Goal: Information Seeking & Learning: Check status

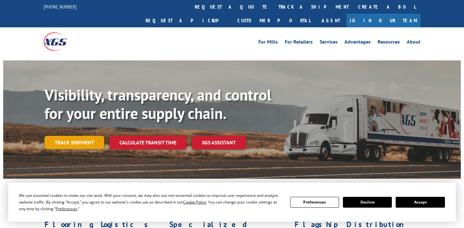
click at [78, 136] on link "Track shipment" at bounding box center [75, 142] width 60 height 13
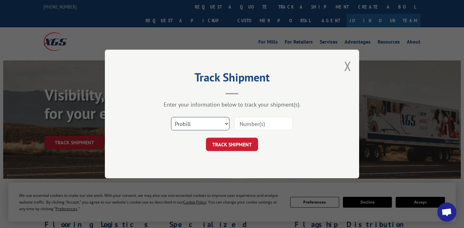
click at [205, 124] on select "Select category... Probill BOL PO" at bounding box center [200, 123] width 59 height 13
select select "bol"
click at [171, 117] on select "Select category... Probill BOL PO" at bounding box center [200, 123] width 59 height 13
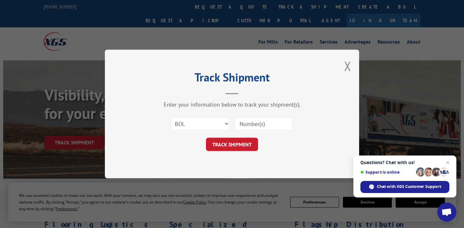
click at [263, 125] on input at bounding box center [263, 123] width 59 height 13
paste input "612974"
type input "612974"
click button "TRACK SHIPMENT" at bounding box center [232, 144] width 52 height 13
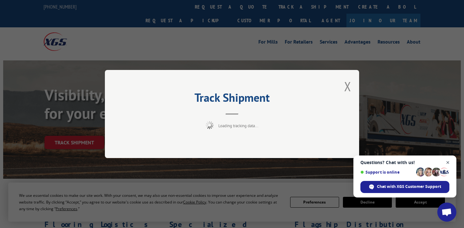
click at [448, 163] on span "Close chat" at bounding box center [448, 163] width 8 height 8
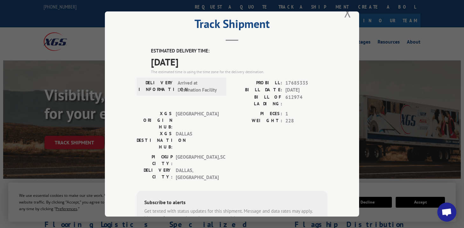
scroll to position [16, 0]
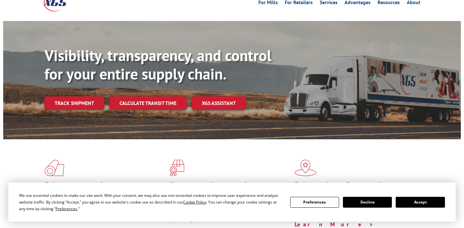
scroll to position [52, 0]
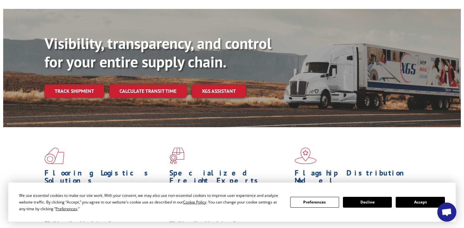
click at [59, 88] on div "Visibility, transparency, and control for your entire supply chain. Track shipm…" at bounding box center [253, 78] width 417 height 89
click at [59, 84] on link "Track shipment" at bounding box center [75, 90] width 60 height 13
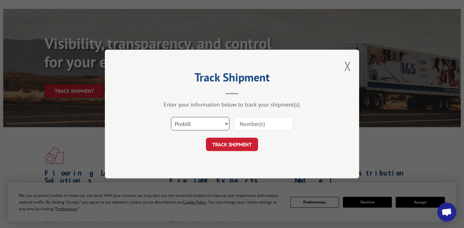
click at [215, 120] on select "Select category... Probill BOL PO" at bounding box center [200, 123] width 59 height 13
select select "bol"
click at [171, 117] on select "Select category... Probill BOL PO" at bounding box center [200, 123] width 59 height 13
click at [263, 123] on input at bounding box center [263, 123] width 59 height 13
paste input "Xpress Global BOL #612974."
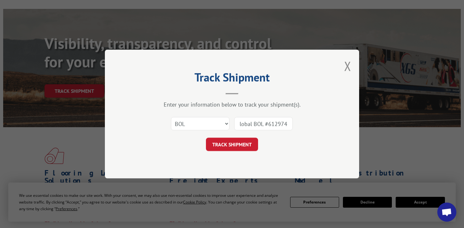
scroll to position [0, 0]
drag, startPoint x: 269, startPoint y: 124, endPoint x: 219, endPoint y: 122, distance: 50.3
click at [219, 123] on div "Select category... Probill BOL PO Xpress Global BOL #612974." at bounding box center [232, 123] width 191 height 21
click at [276, 128] on input "612974." at bounding box center [263, 123] width 59 height 13
type input "612974"
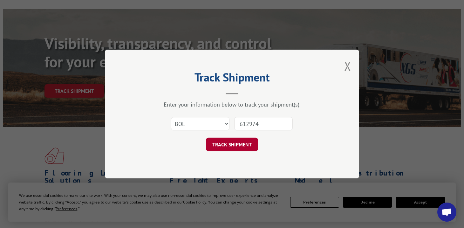
click at [229, 145] on button "TRACK SHIPMENT" at bounding box center [232, 144] width 52 height 13
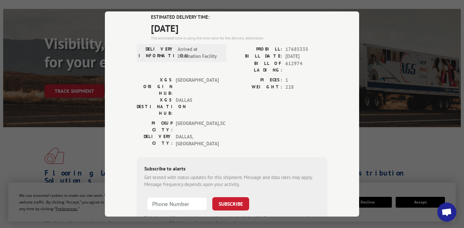
scroll to position [50, 0]
